Goal: Transaction & Acquisition: Purchase product/service

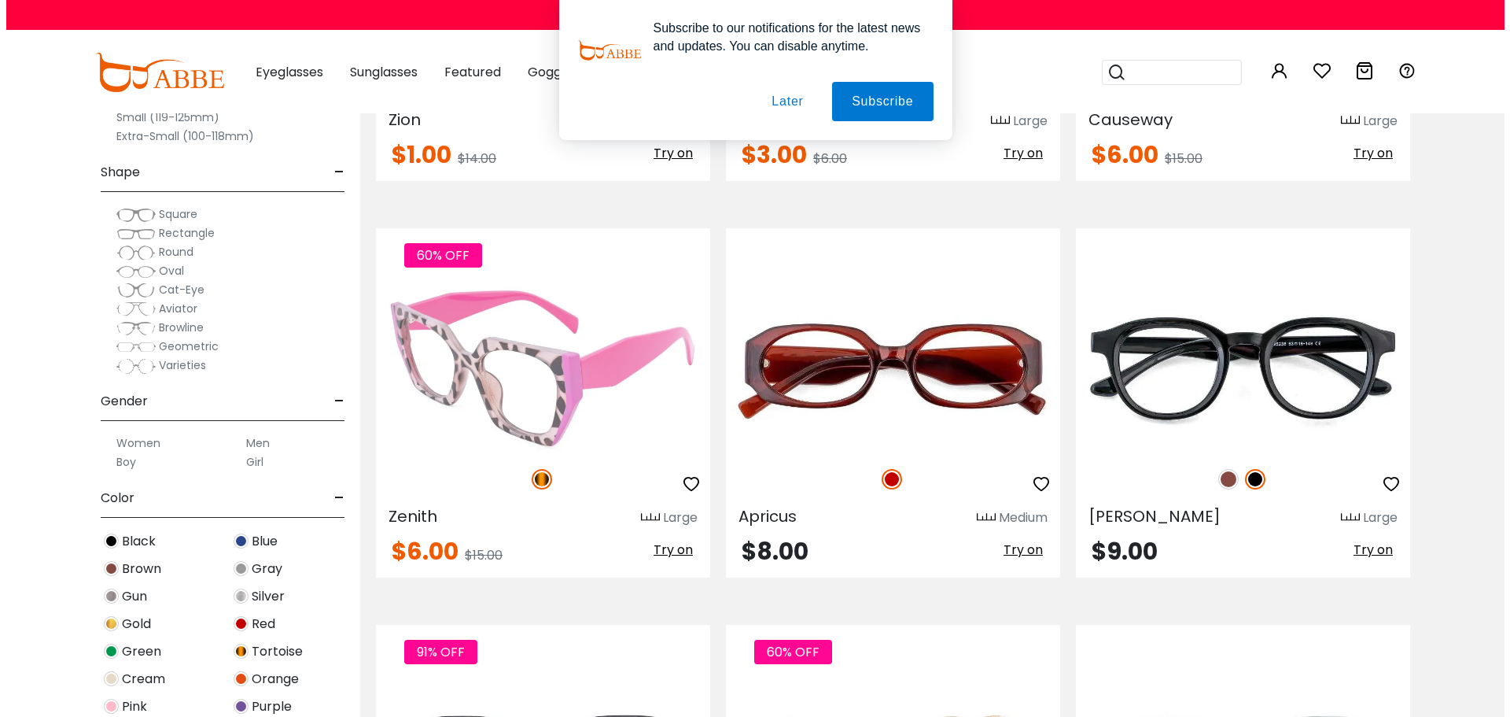
scroll to position [2281, 0]
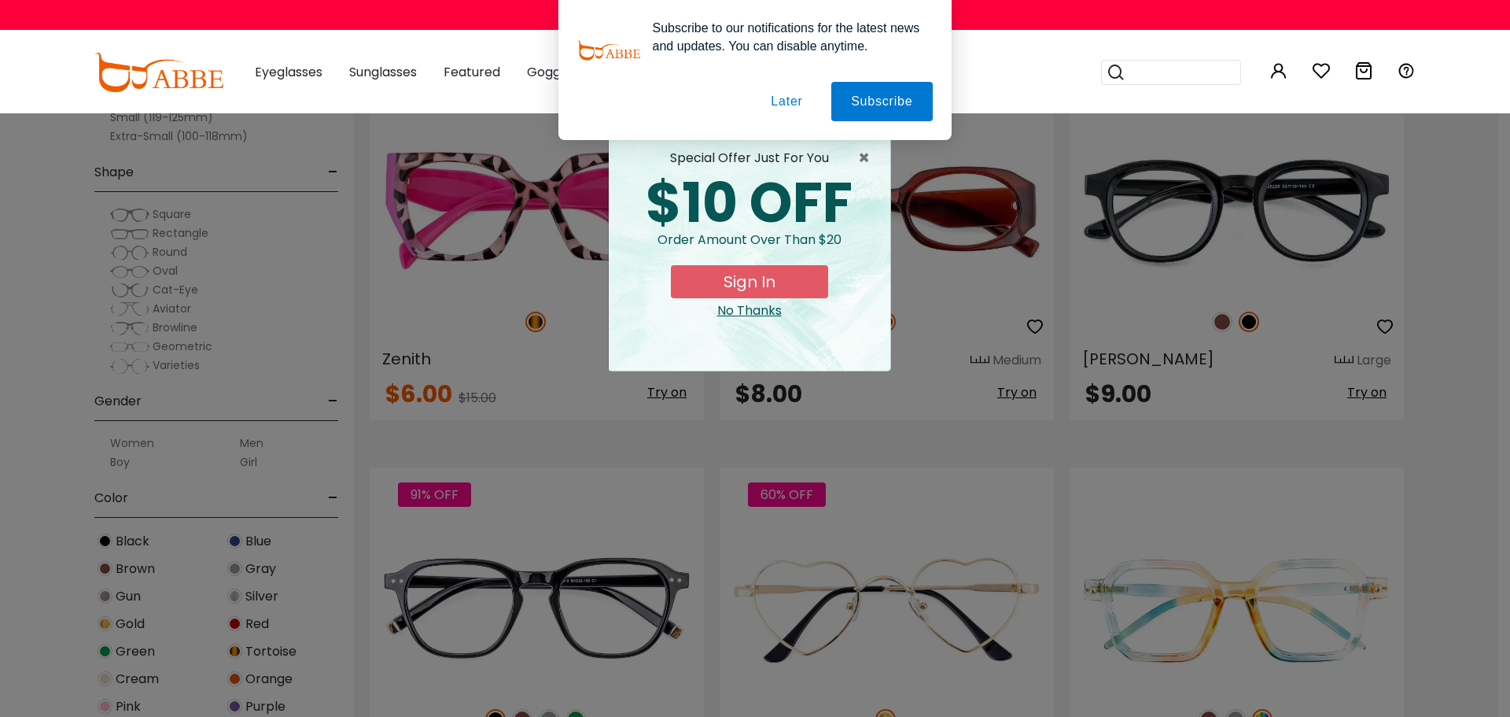
click at [803, 103] on button "Later" at bounding box center [787, 101] width 71 height 39
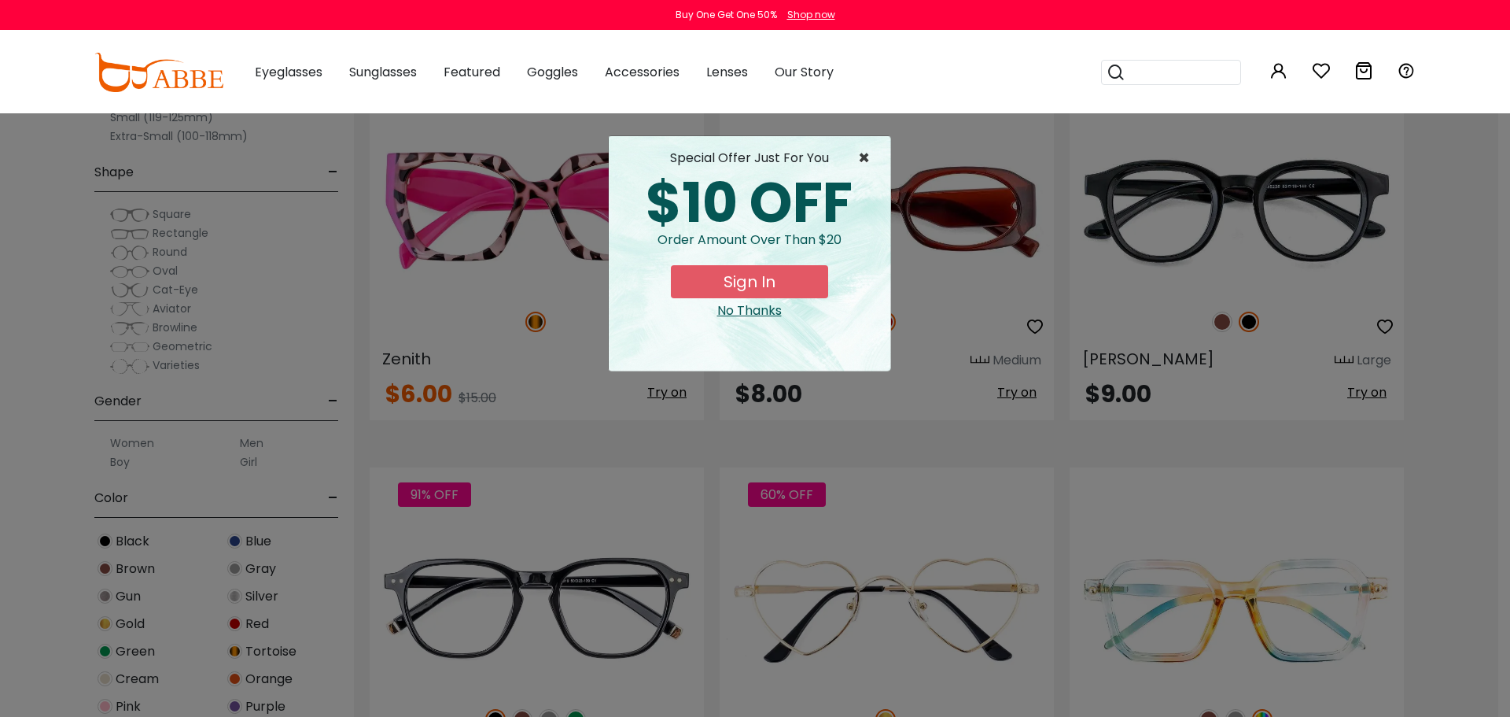
click at [859, 151] on span "×" at bounding box center [868, 158] width 20 height 19
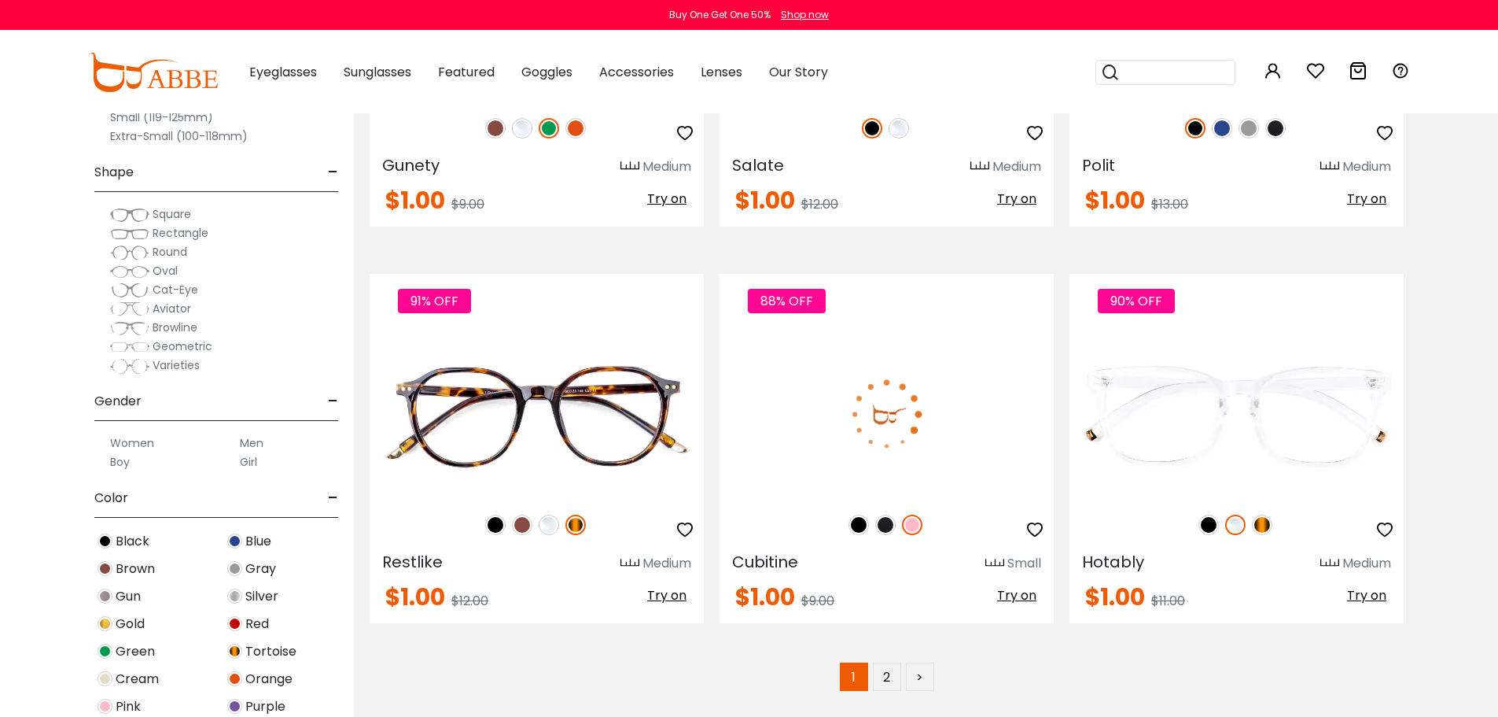
scroll to position [7787, 0]
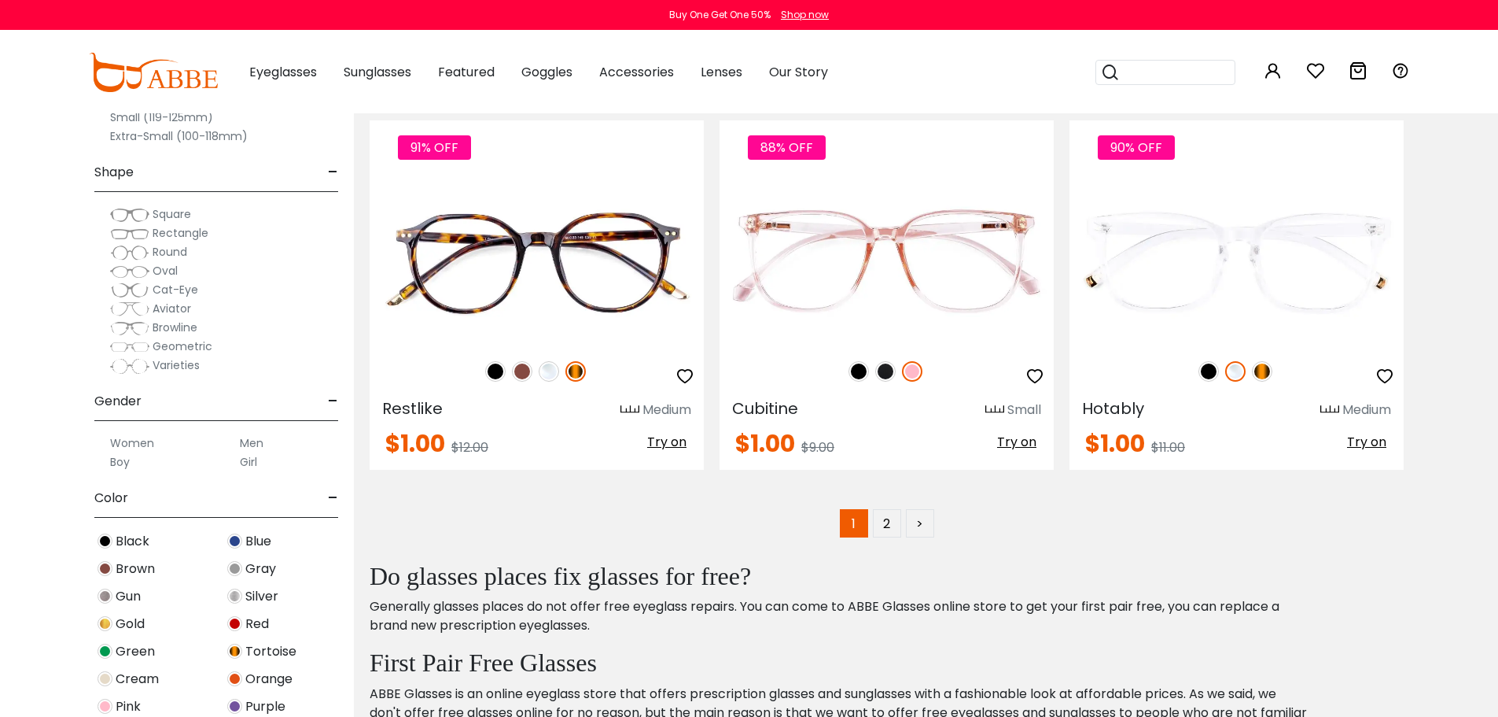
click at [165, 290] on span "Cat-Eye" at bounding box center [176, 290] width 46 height 16
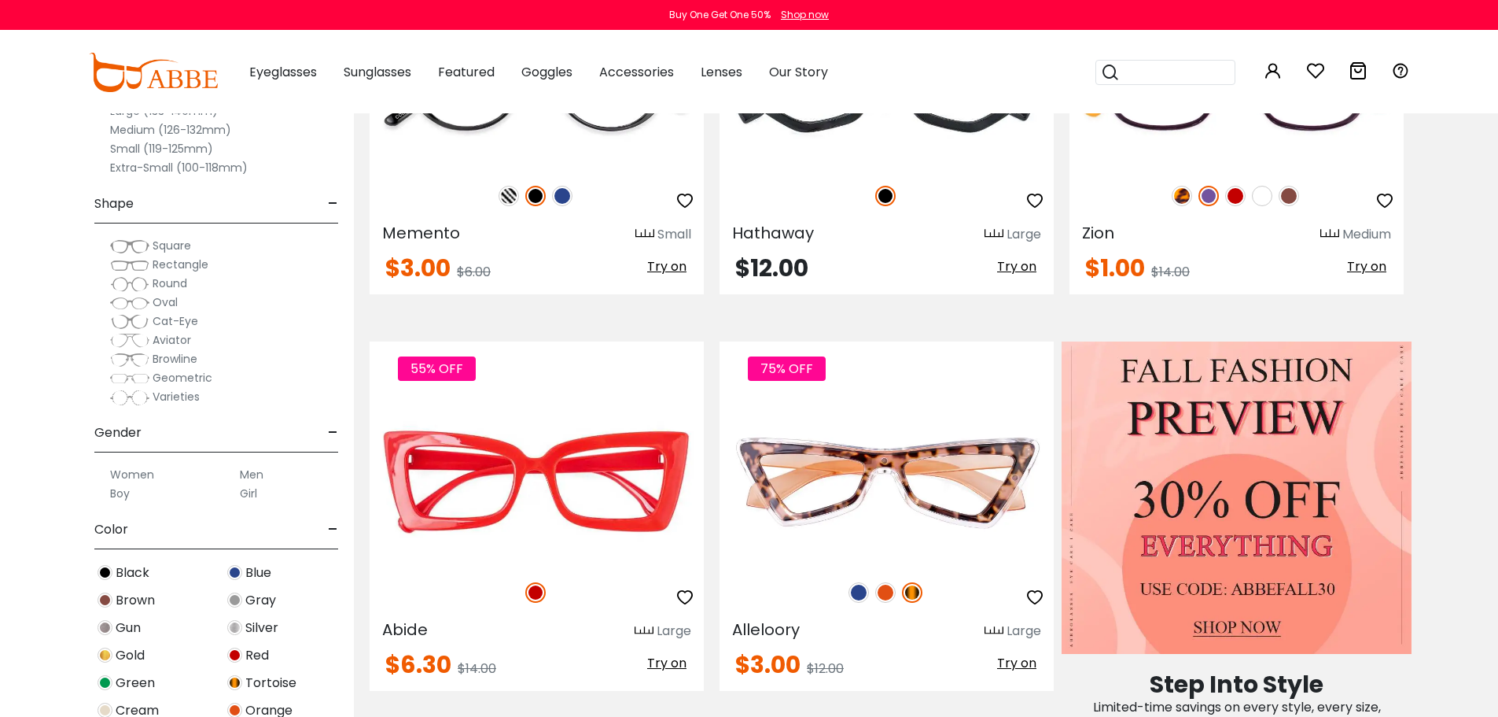
scroll to position [157, 0]
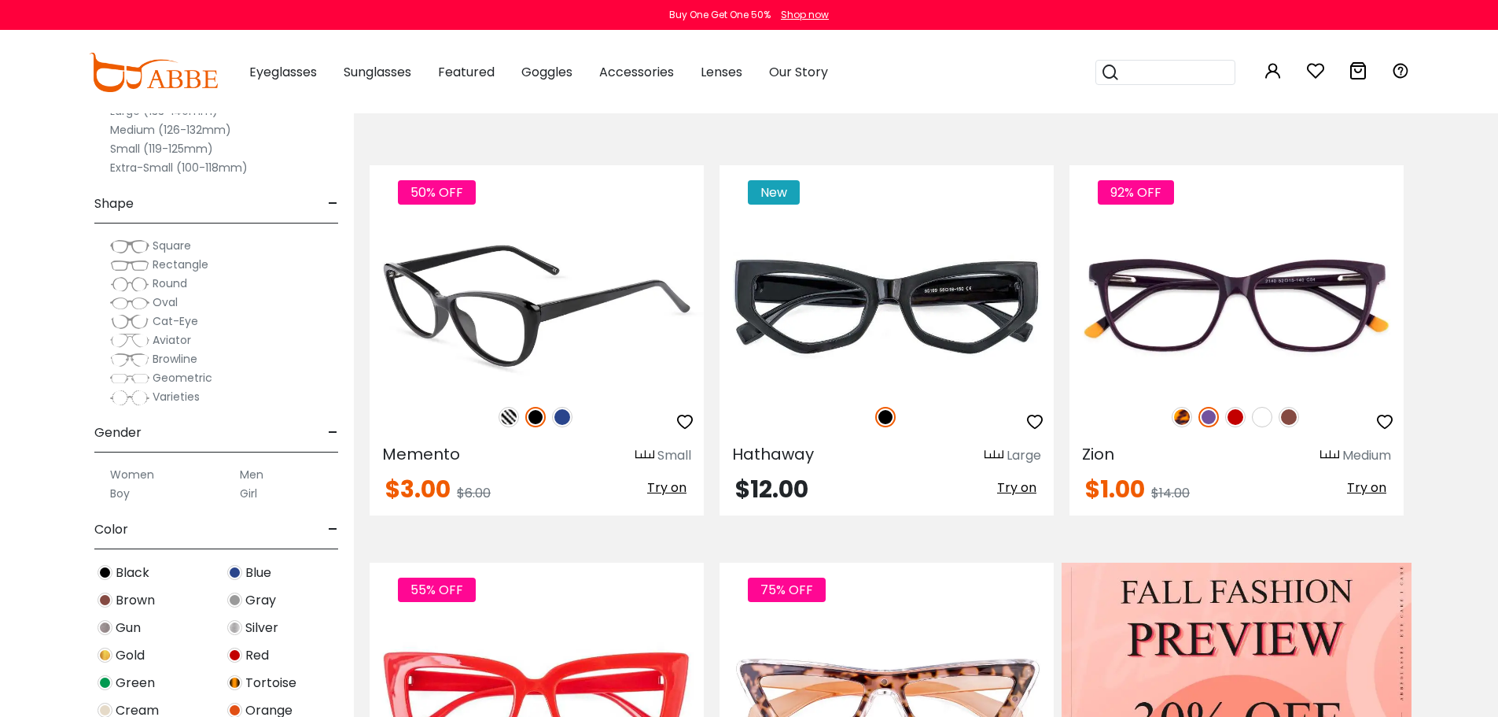
drag, startPoint x: 525, startPoint y: 312, endPoint x: 529, endPoint y: 328, distance: 16.4
click at [524, 313] on img at bounding box center [537, 306] width 334 height 168
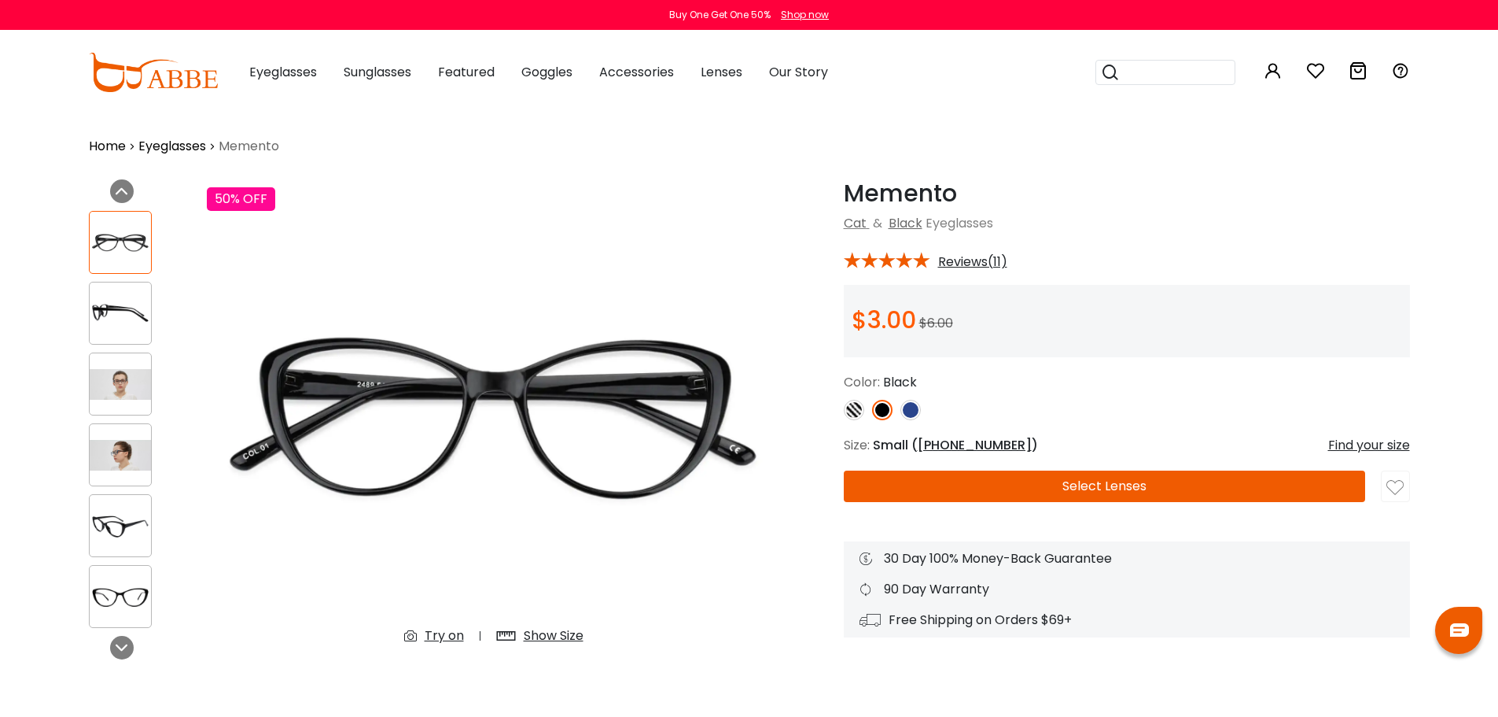
click at [129, 380] on img at bounding box center [120, 384] width 61 height 31
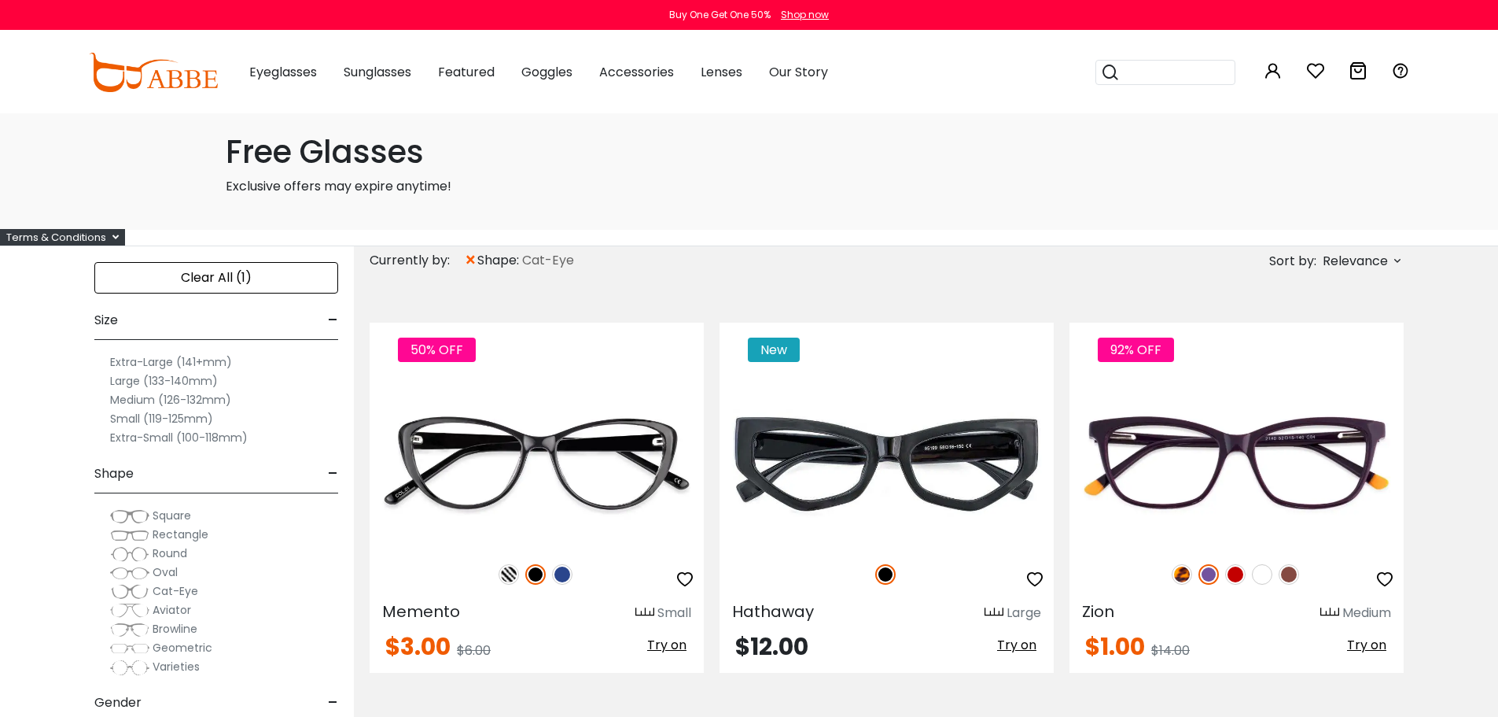
click at [131, 396] on label "Medium (126-132mm)" at bounding box center [170, 399] width 121 height 19
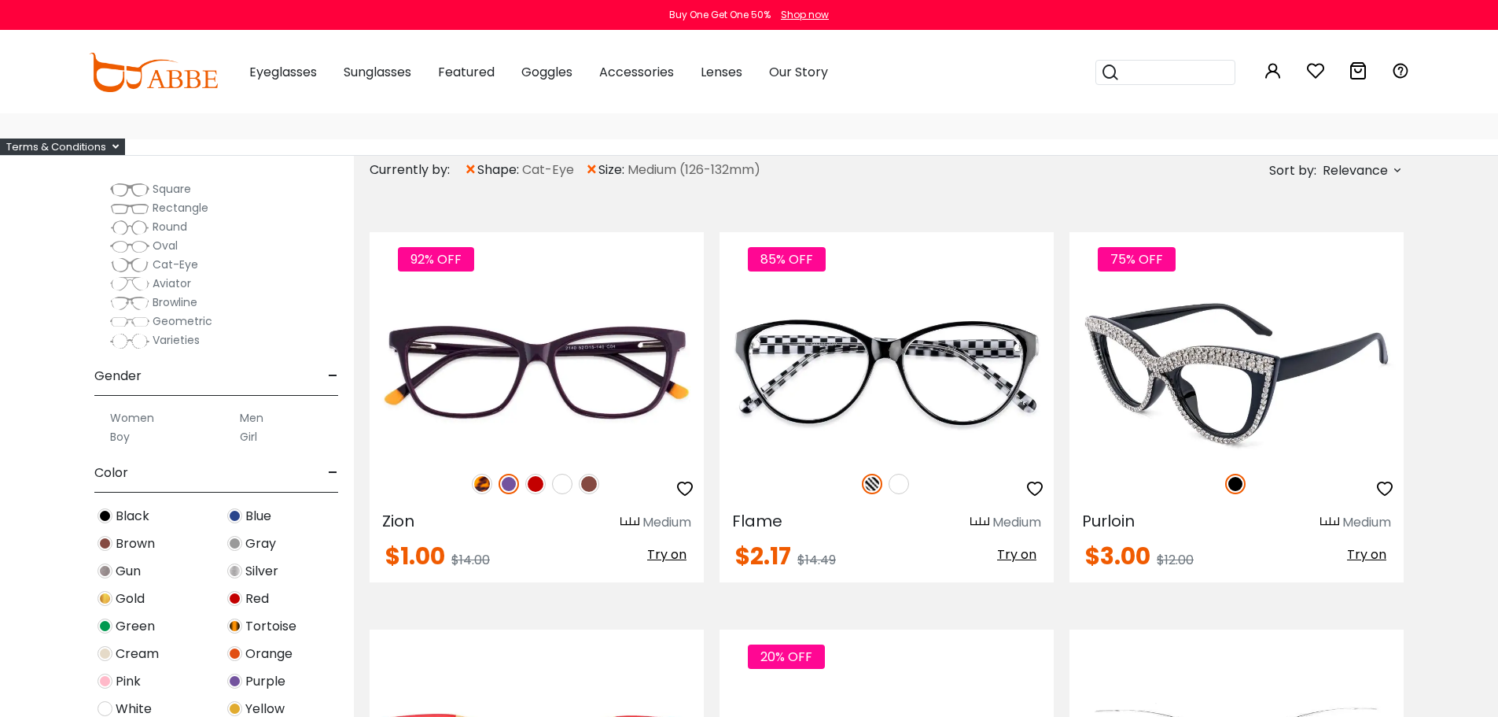
scroll to position [472, 0]
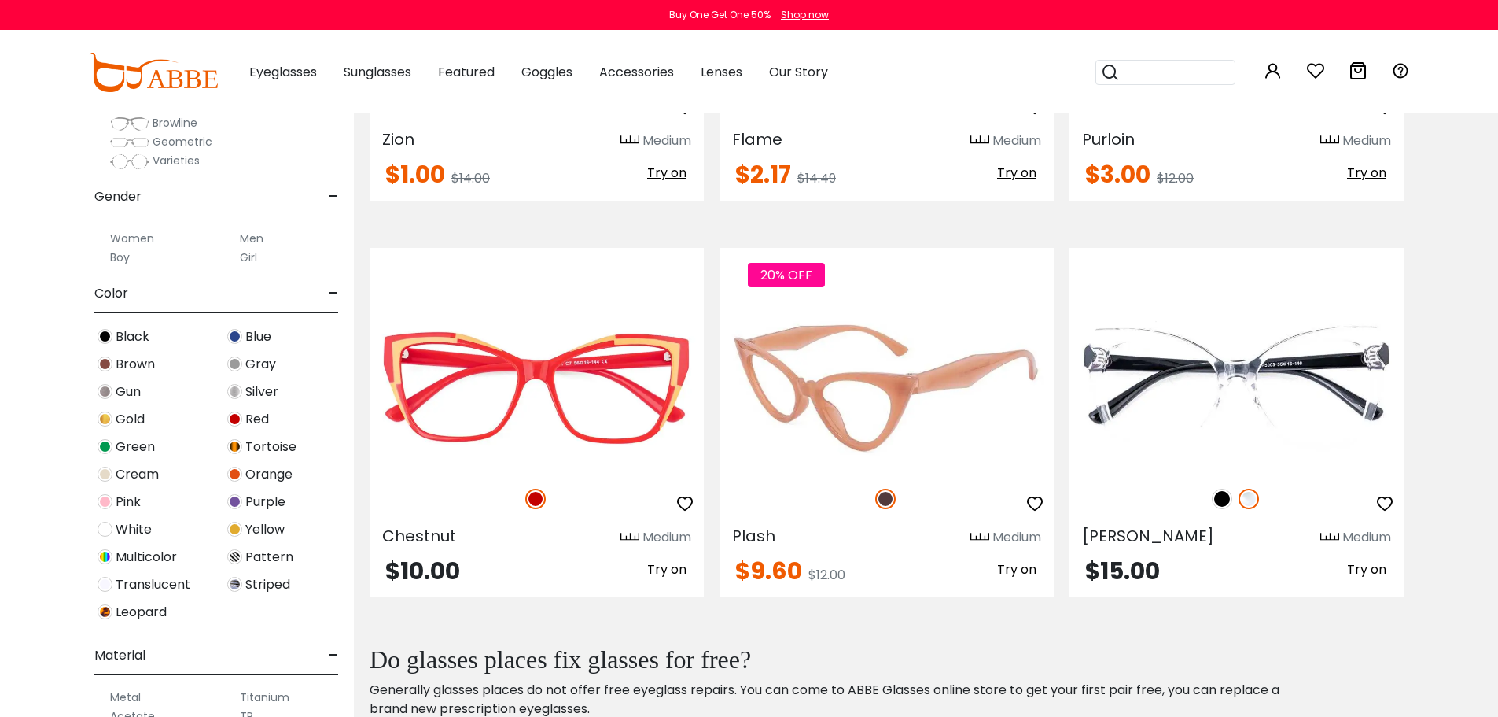
click at [813, 380] on img at bounding box center [887, 388] width 334 height 168
